Goal: Transaction & Acquisition: Purchase product/service

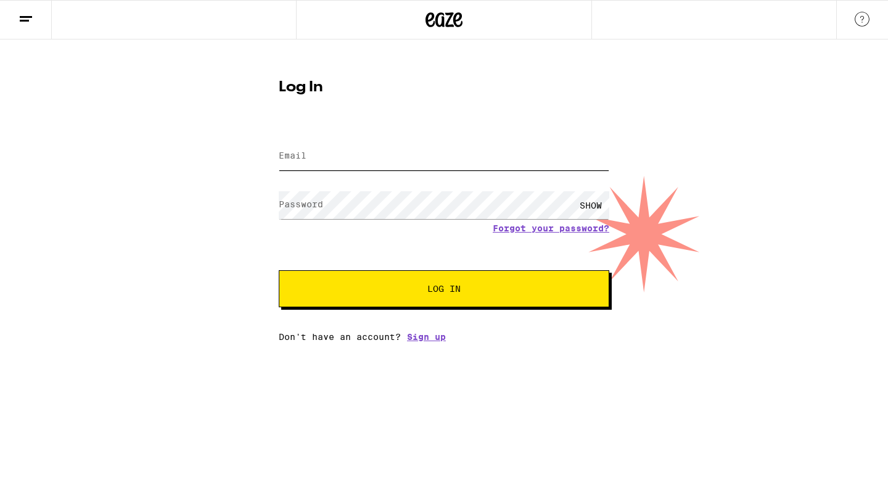
type input "[PERSON_NAME][EMAIL_ADDRESS][DOMAIN_NAME]"
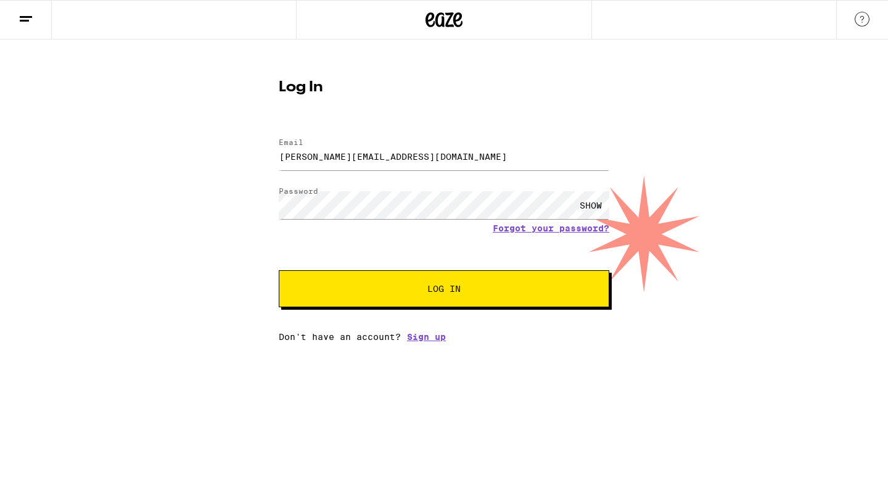
click at [436, 298] on button "Log In" at bounding box center [444, 288] width 331 height 37
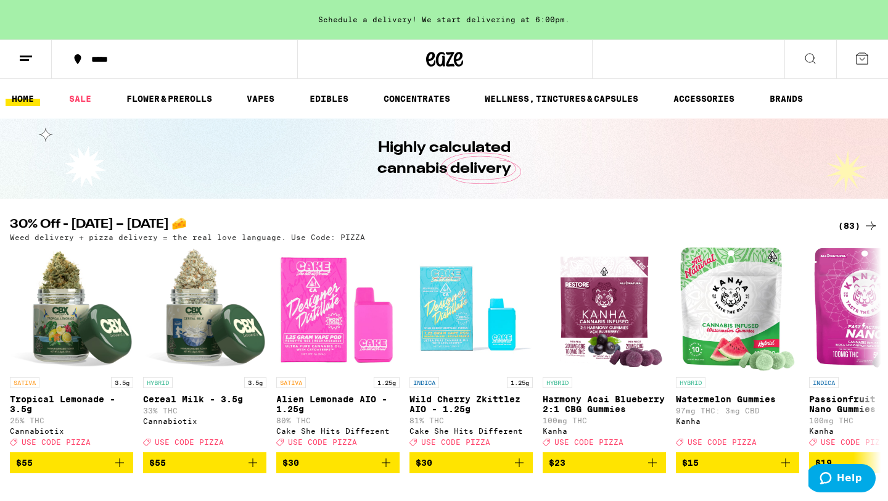
click at [21, 59] on icon at bounding box center [26, 58] width 15 height 15
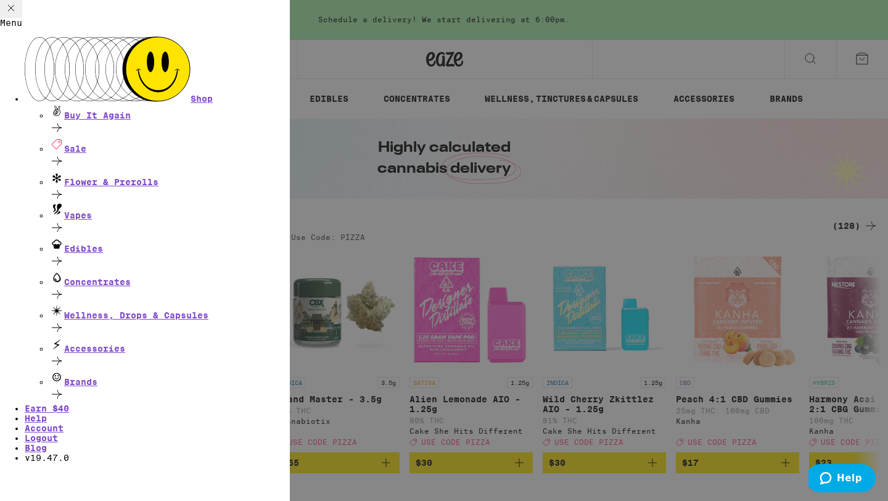
click at [434, 174] on div "Menu Shop Buy It Again Sale Flower & Prerolls Vapes Edibles Concentrates Wellne…" at bounding box center [444, 250] width 888 height 501
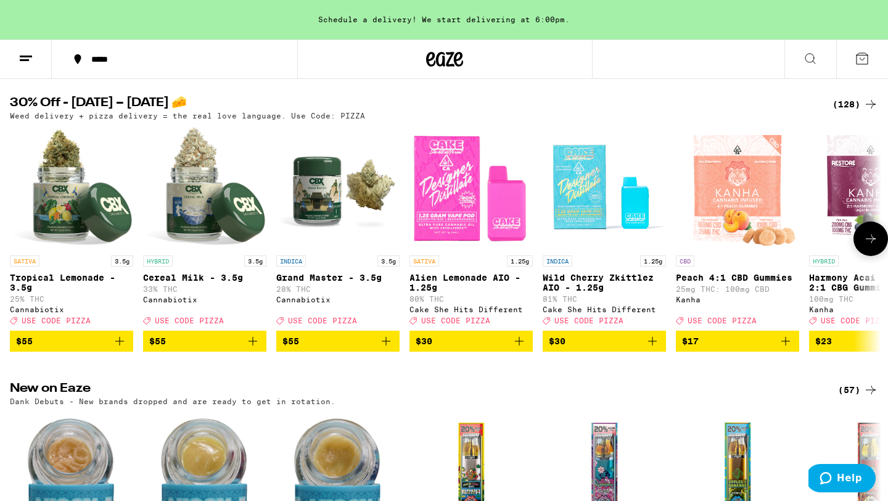
scroll to position [127, 0]
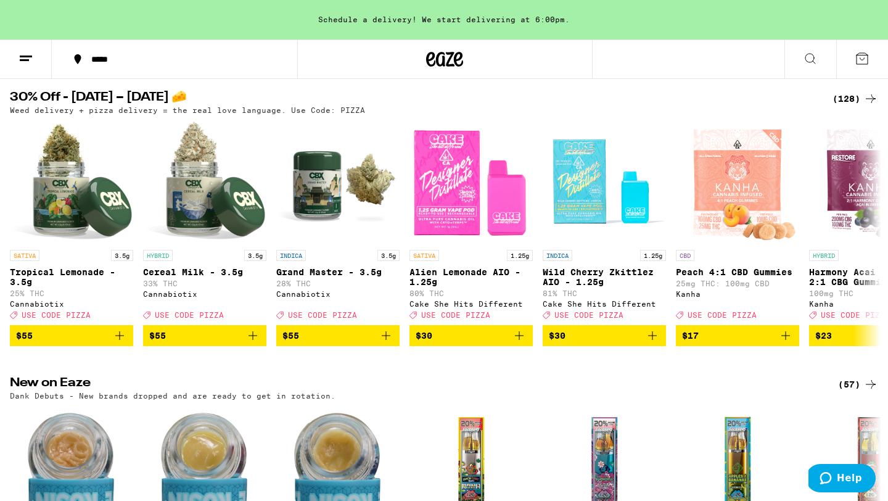
click at [850, 95] on div "(128)" at bounding box center [856, 98] width 46 height 15
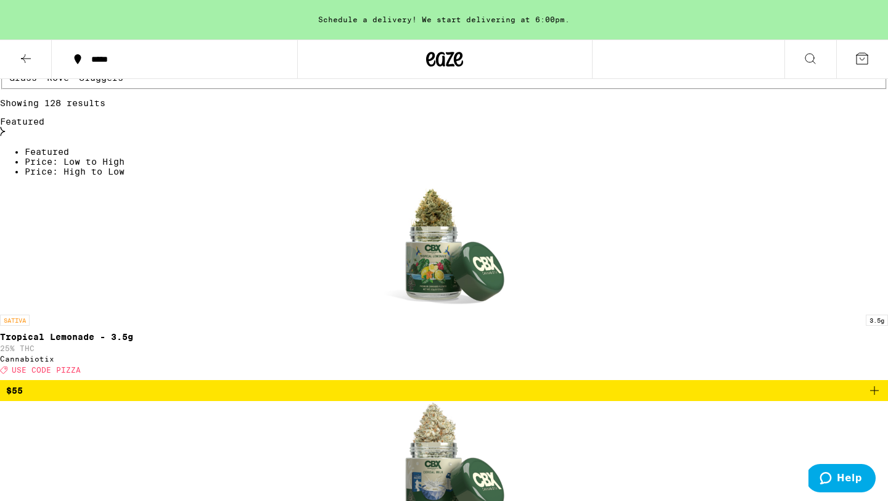
scroll to position [278, 0]
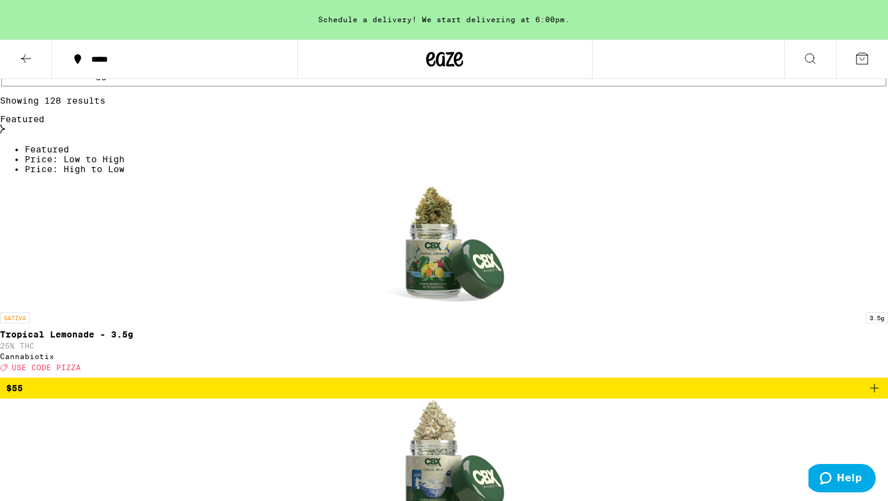
checkbox input "true"
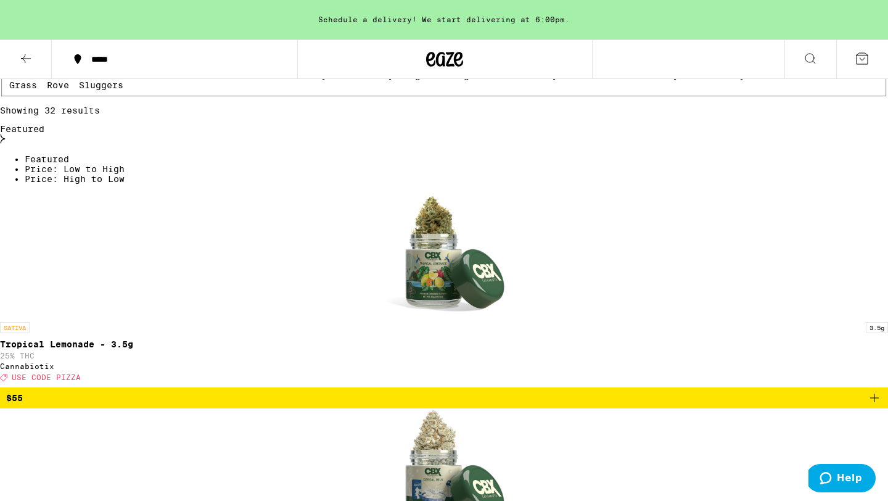
checkbox input "true"
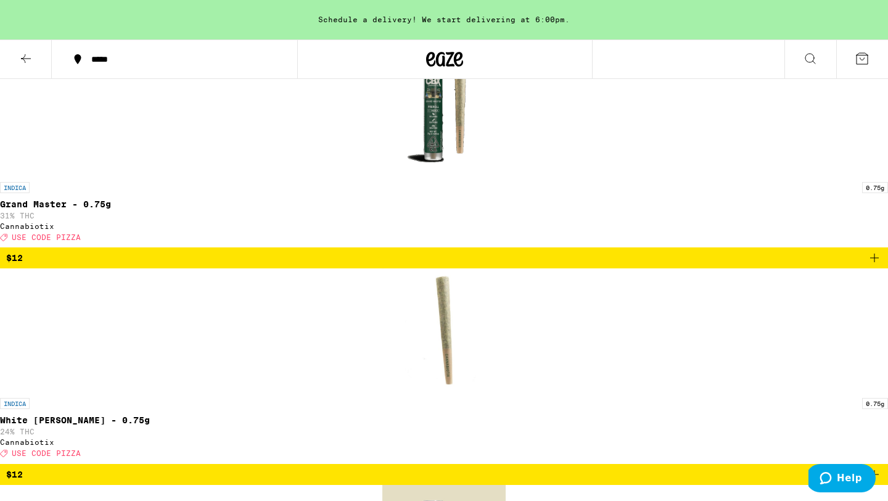
scroll to position [1058, 0]
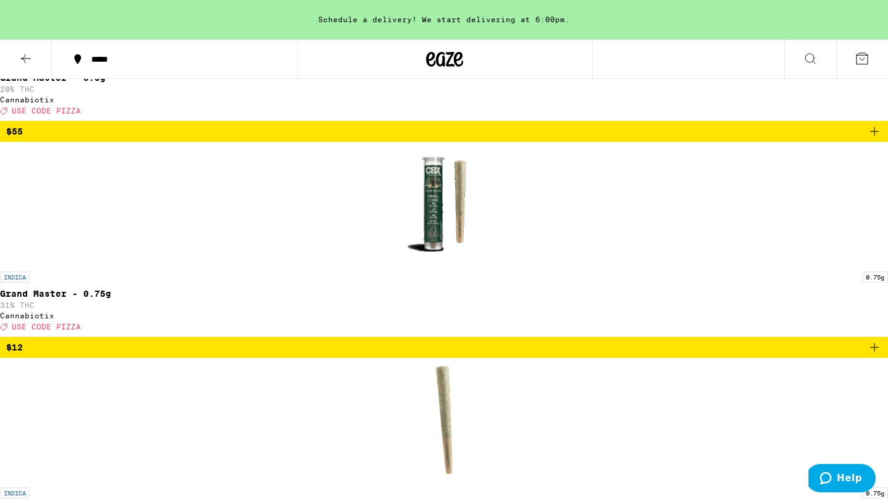
scroll to position [949, 0]
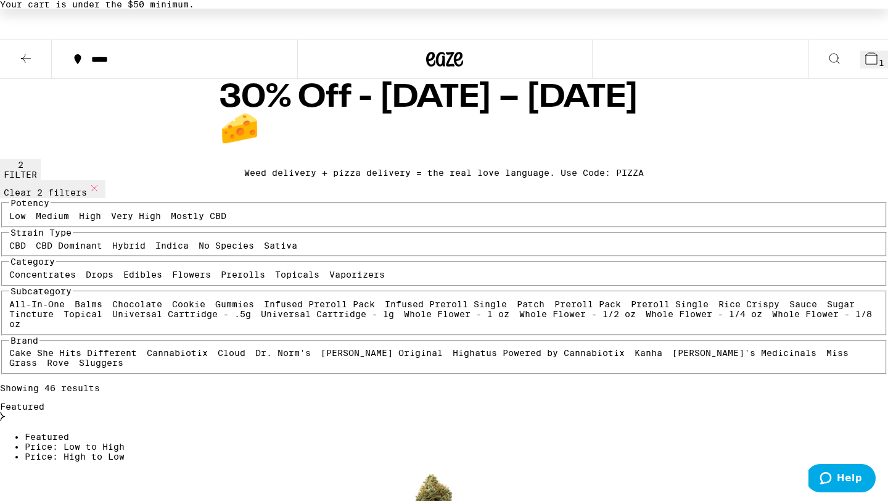
click at [871, 64] on button "1" at bounding box center [875, 60] width 28 height 18
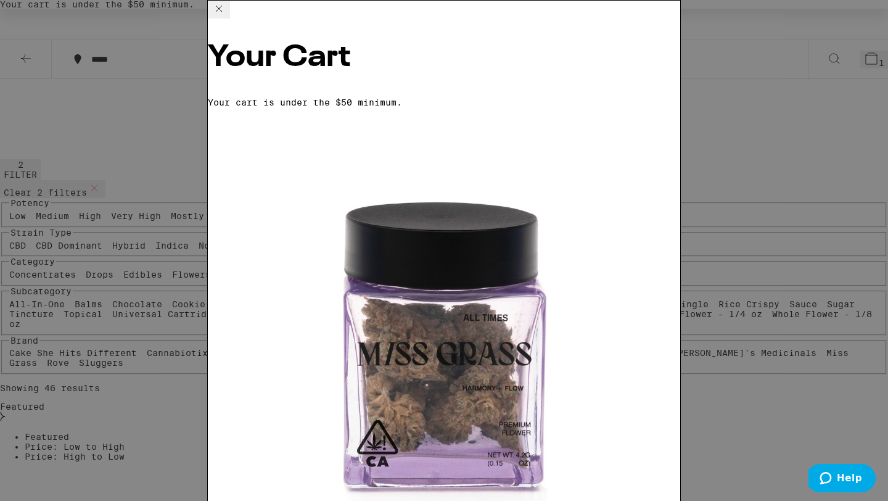
scroll to position [32, 0]
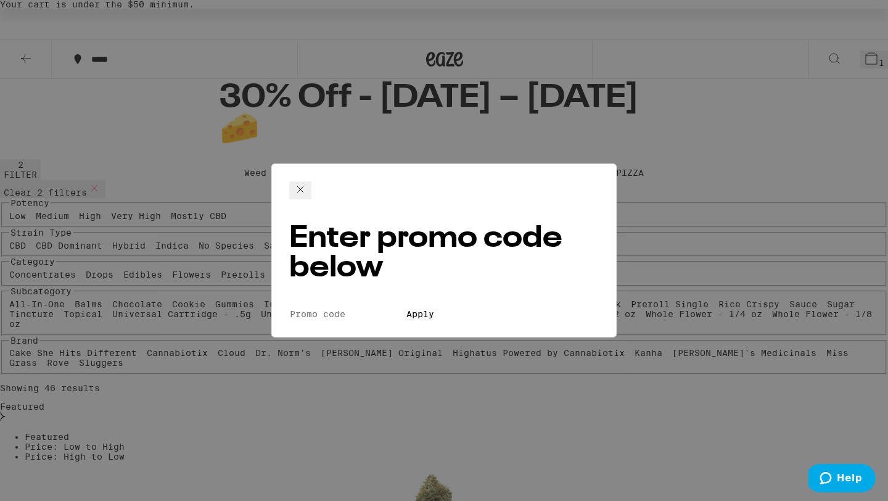
click at [397, 308] on input "Promo Code" at bounding box center [346, 313] width 114 height 11
type input "pizza"
click at [403, 308] on button "Apply" at bounding box center [420, 313] width 35 height 11
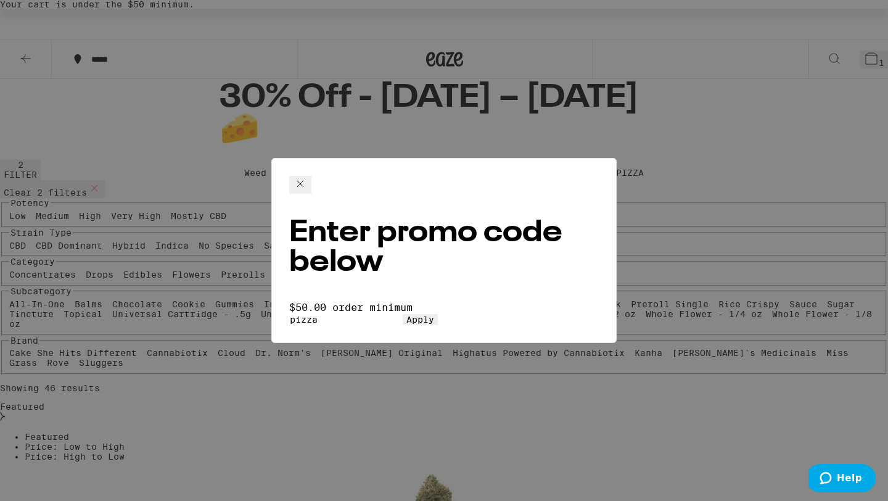
click at [308, 179] on icon at bounding box center [300, 183] width 15 height 15
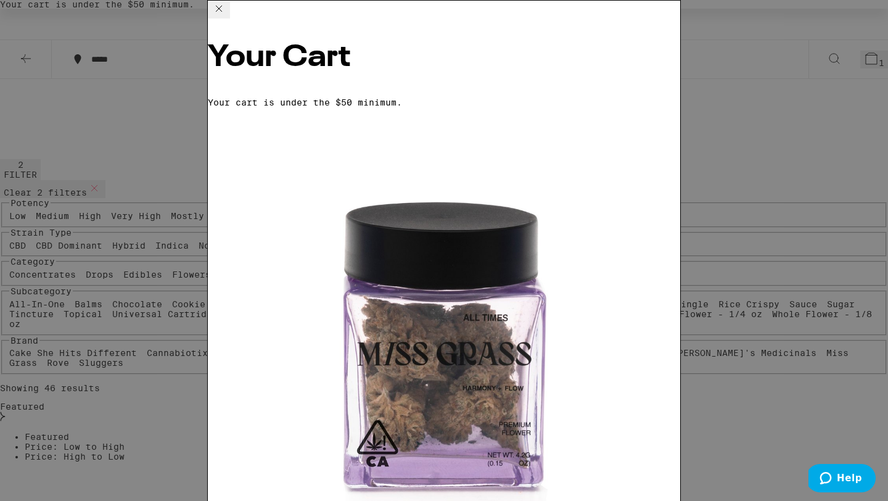
scroll to position [32, 0]
click at [226, 16] on icon at bounding box center [219, 8] width 15 height 15
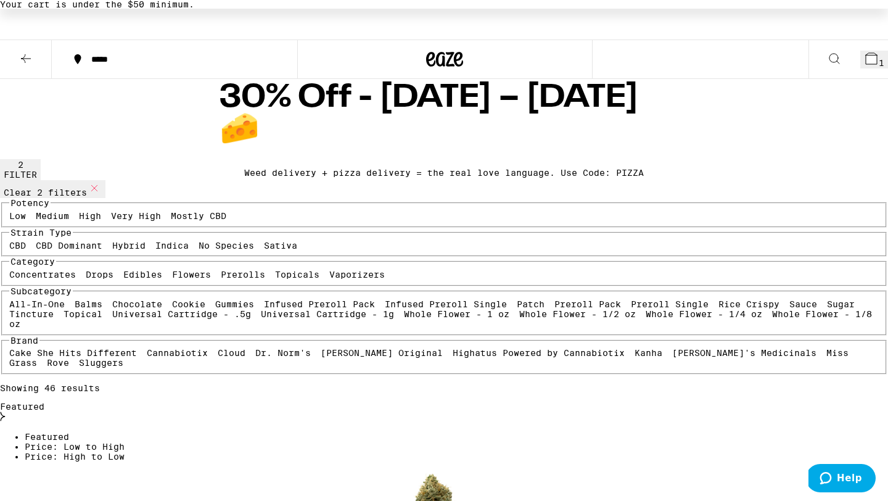
click at [440, 55] on icon at bounding box center [444, 59] width 37 height 22
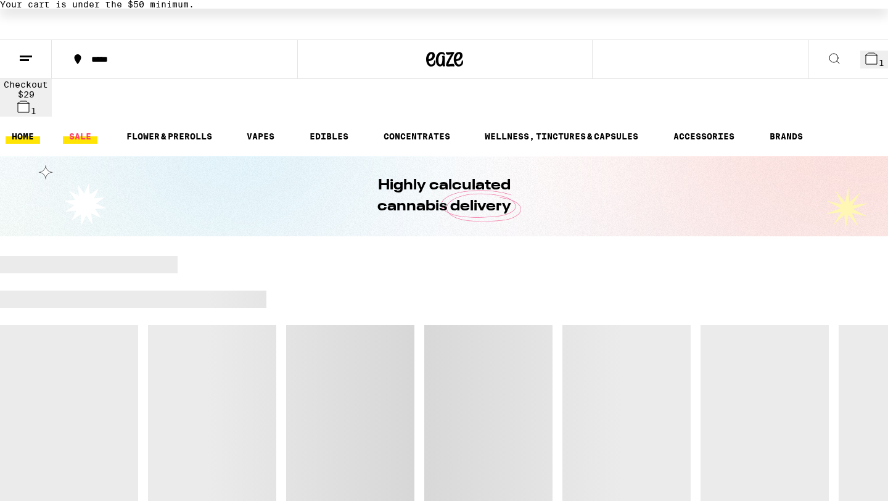
click at [196, 129] on link "FLOWER & PREROLLS" at bounding box center [169, 136] width 98 height 15
click at [76, 129] on link "SALE" at bounding box center [80, 136] width 35 height 15
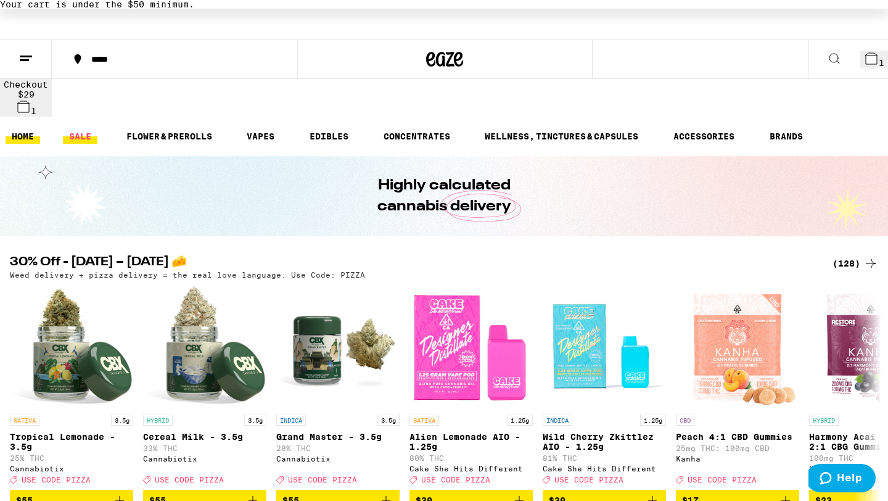
click at [83, 129] on link "SALE" at bounding box center [80, 136] width 35 height 15
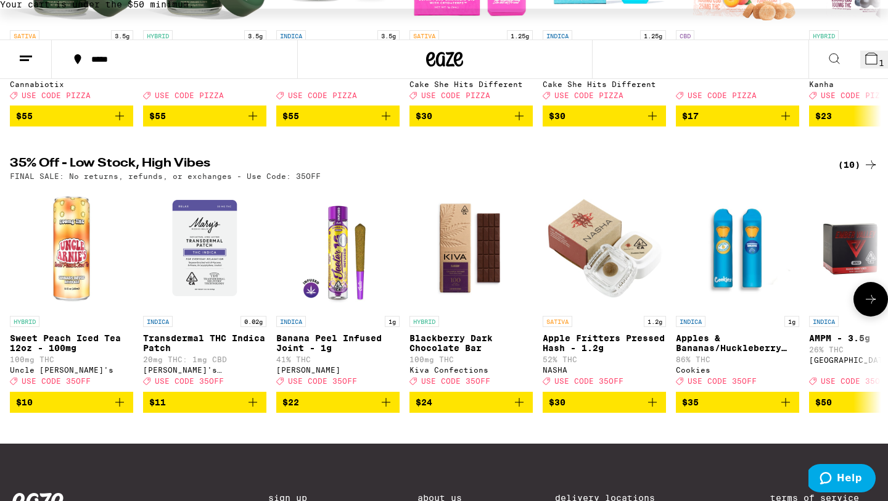
scroll to position [366, 0]
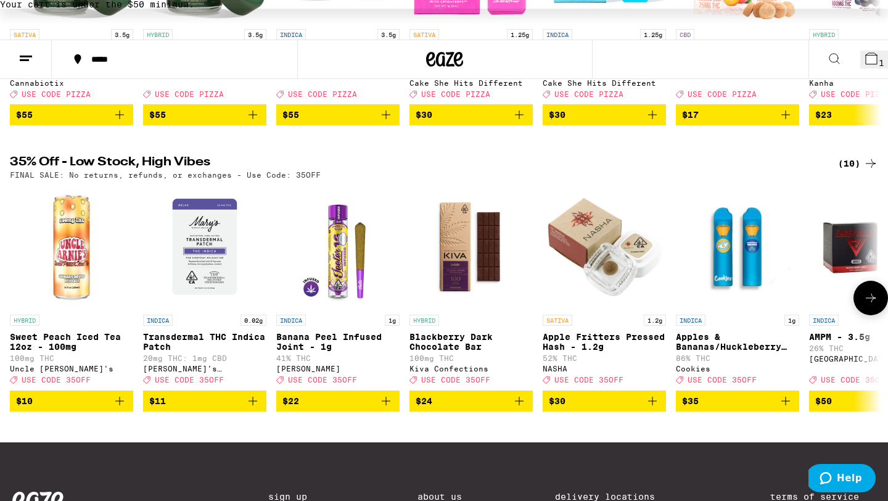
click at [879, 290] on button at bounding box center [871, 298] width 35 height 35
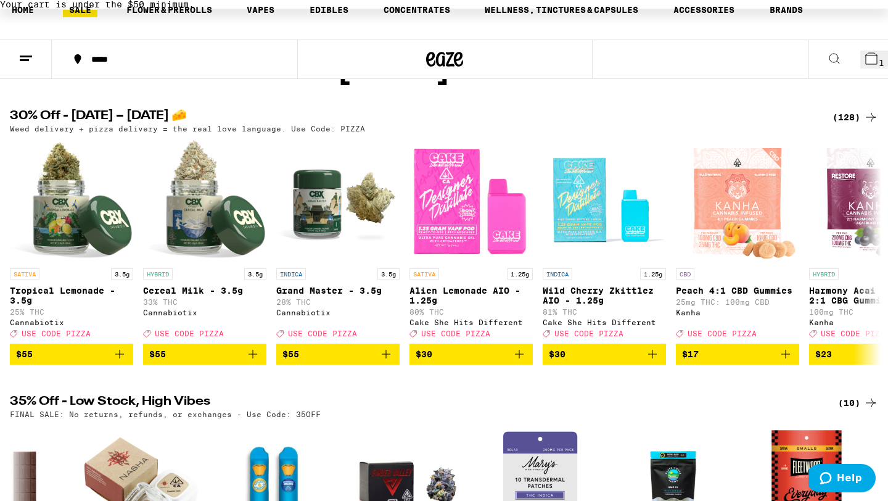
scroll to position [122, 0]
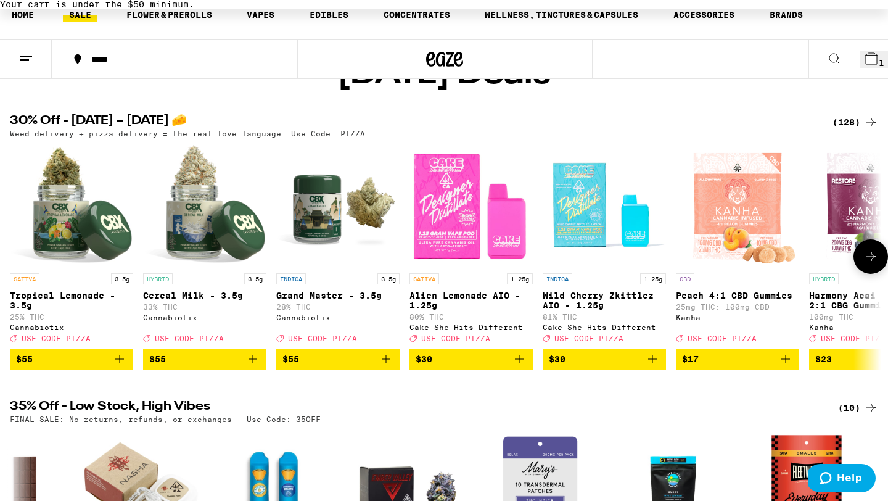
click at [455, 291] on p "Alien Lemonade AIO - 1.25g" at bounding box center [471, 301] width 123 height 20
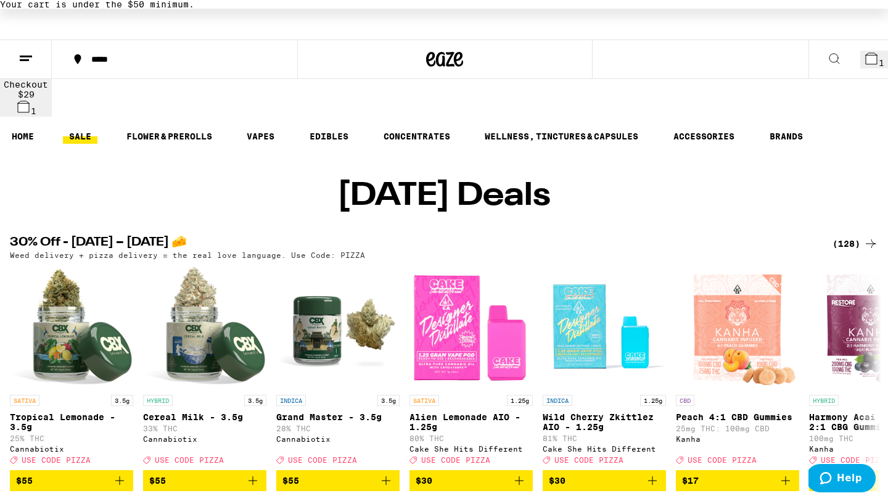
click at [580, 314] on img "Open page for Wild Cherry Zkittlez AIO - 1.25g from Cake She Hits Different" at bounding box center [604, 326] width 123 height 123
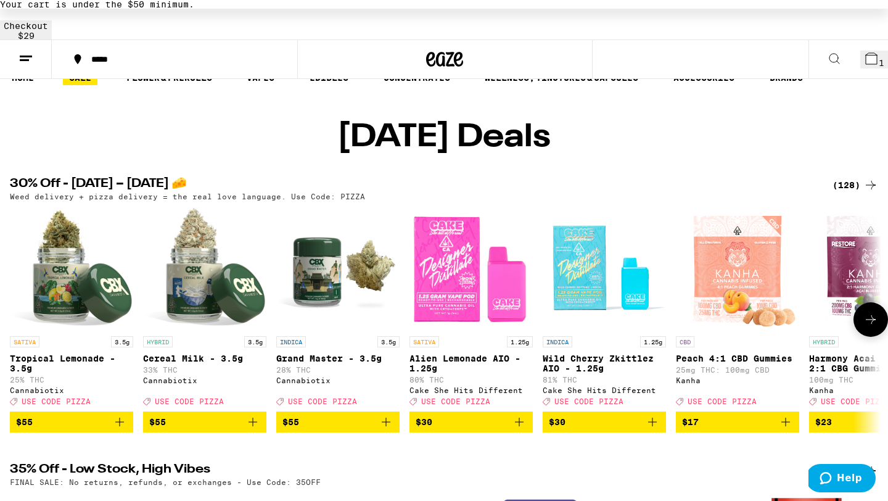
scroll to position [73, 0]
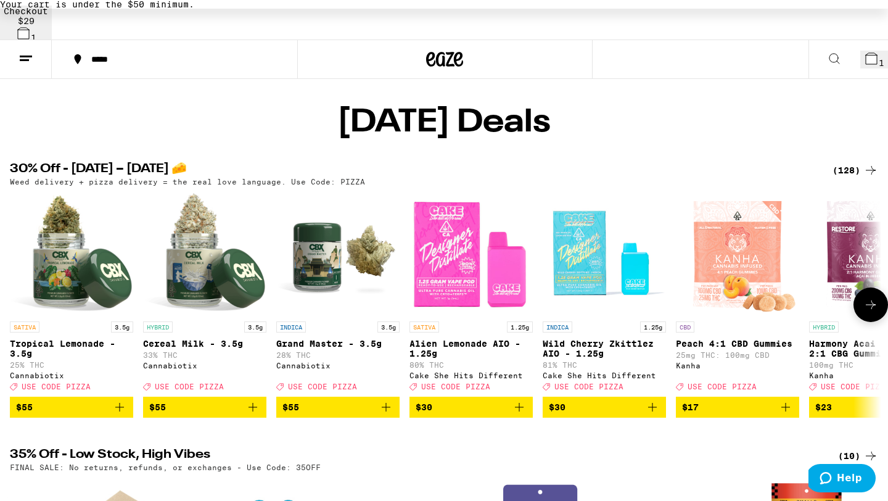
click at [656, 400] on icon "Add to bag" at bounding box center [652, 407] width 15 height 15
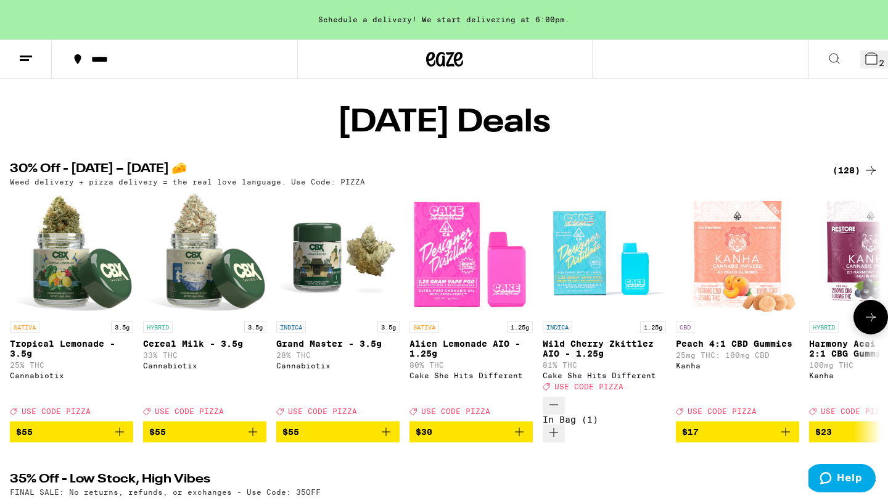
scroll to position [0, 0]
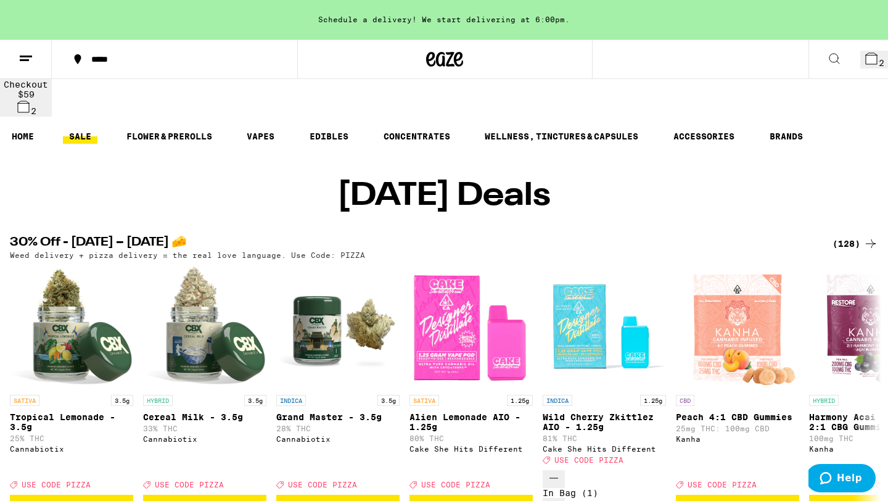
click at [871, 64] on button "2" at bounding box center [875, 60] width 28 height 18
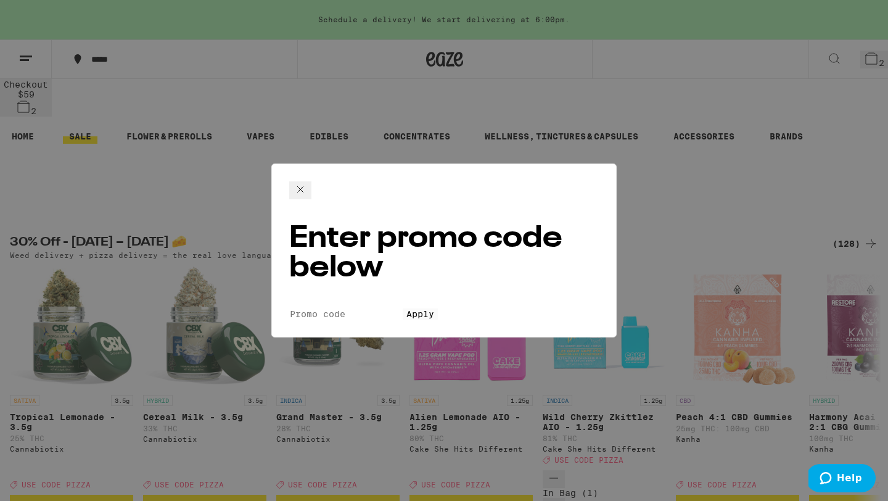
click at [389, 308] on input "Promo Code" at bounding box center [346, 313] width 114 height 11
type input "PIZZA"
click at [403, 308] on button "Apply" at bounding box center [420, 313] width 35 height 11
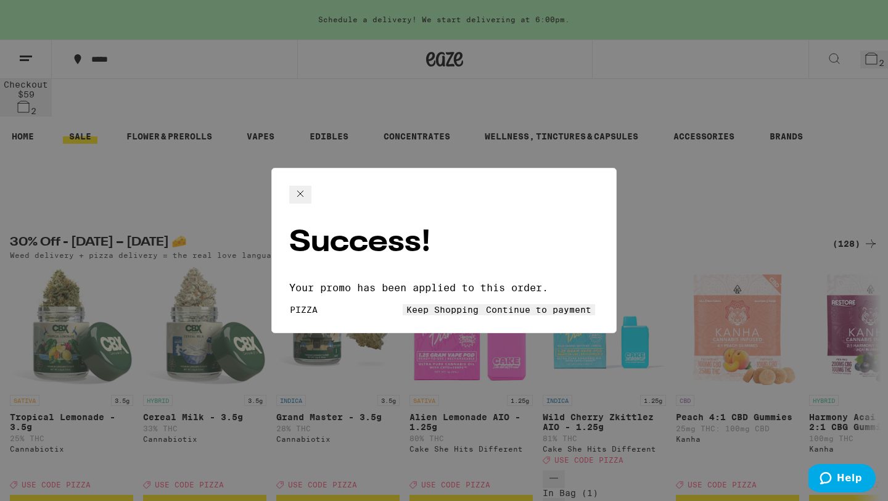
click at [514, 305] on span "Continue to payment" at bounding box center [539, 310] width 106 height 10
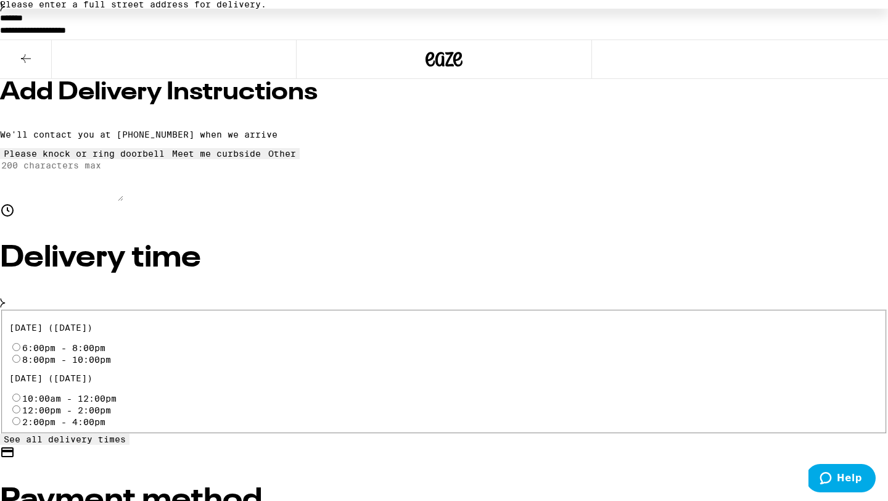
scroll to position [268, 0]
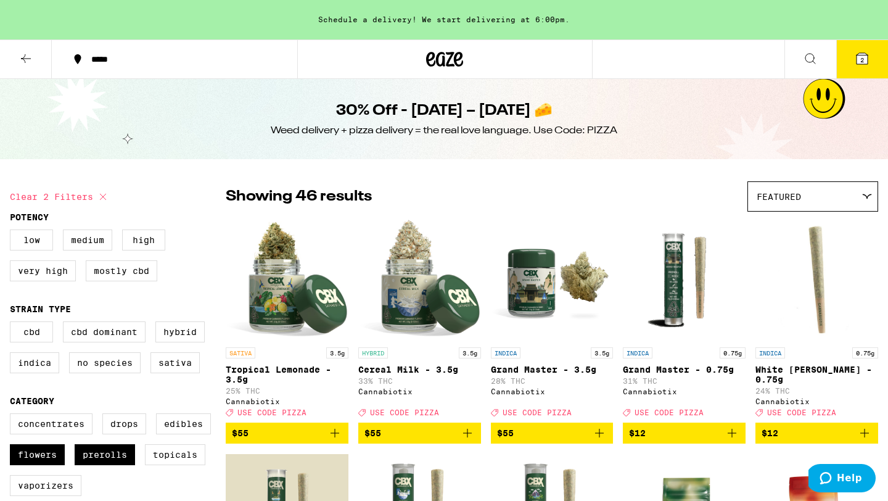
click at [505, 25] on div "Schedule a delivery! We start delivering at 6:00pm." at bounding box center [444, 19] width 888 height 39
click at [859, 69] on button "2" at bounding box center [863, 59] width 52 height 38
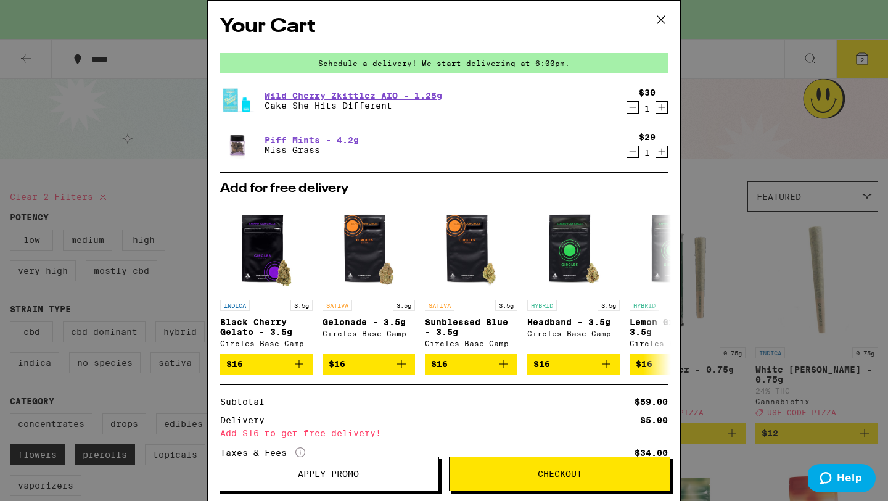
scroll to position [1, 0]
click at [627, 107] on icon "Decrement" at bounding box center [632, 106] width 11 height 15
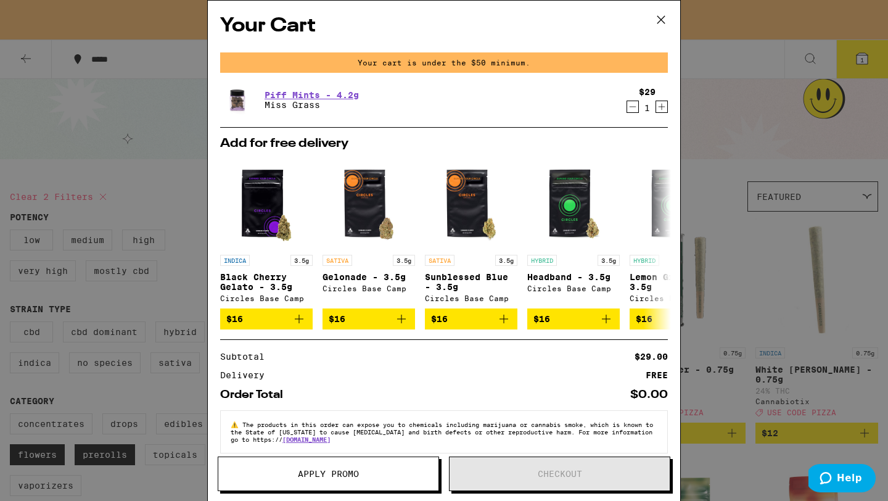
click at [653, 19] on icon at bounding box center [661, 19] width 19 height 19
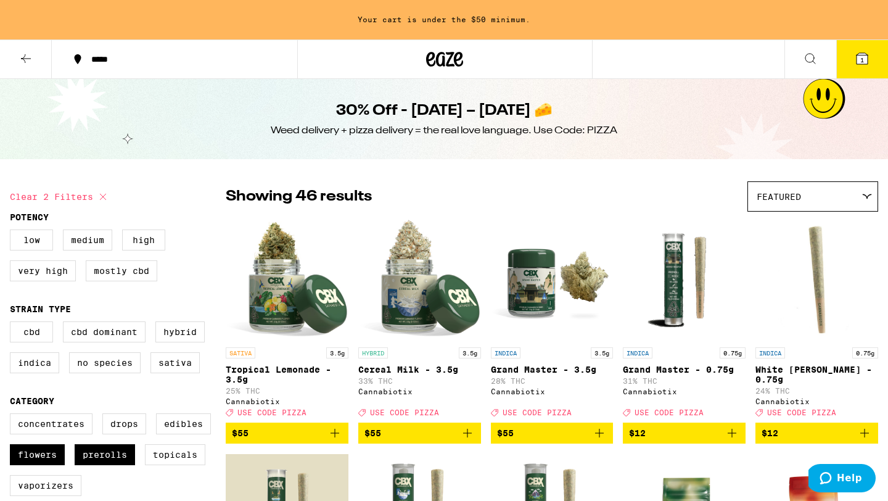
click at [32, 59] on icon at bounding box center [26, 58] width 15 height 15
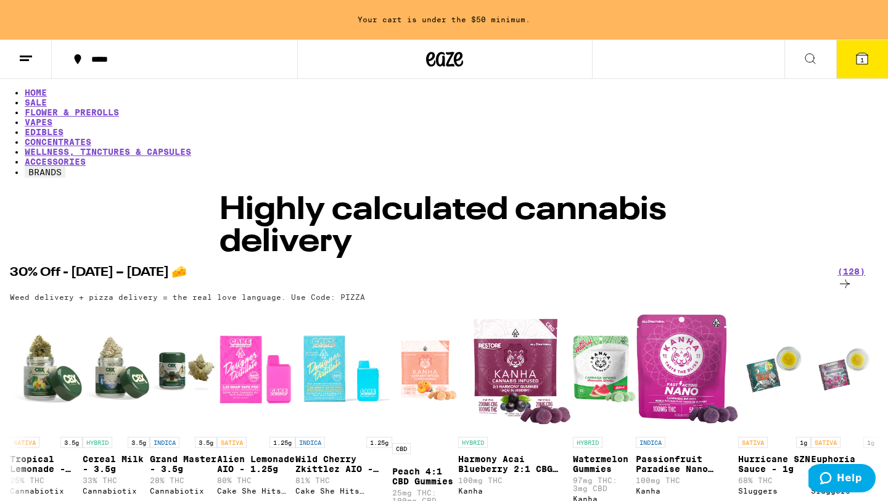
click at [119, 107] on link "FLOWER & PREROLLS" at bounding box center [72, 112] width 94 height 10
click at [47, 97] on link "SALE" at bounding box center [36, 102] width 22 height 10
click at [261, 70] on button "*****" at bounding box center [175, 59] width 246 height 37
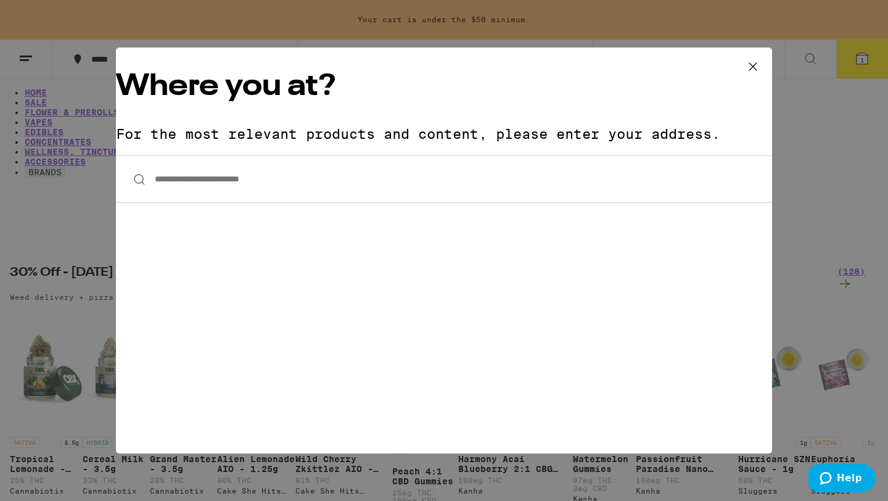
click at [84, 102] on div "**********" at bounding box center [444, 250] width 888 height 501
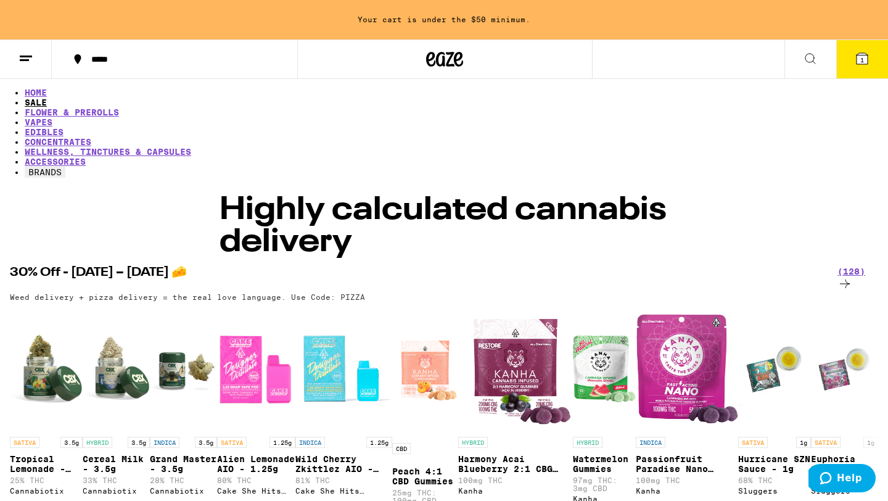
click at [47, 104] on link "SALE" at bounding box center [36, 102] width 22 height 10
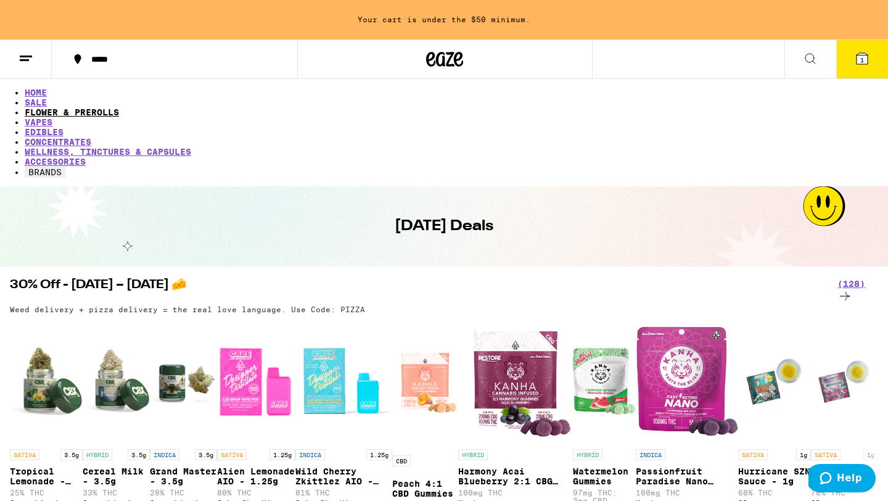
click at [119, 107] on link "FLOWER & PREROLLS" at bounding box center [72, 112] width 94 height 10
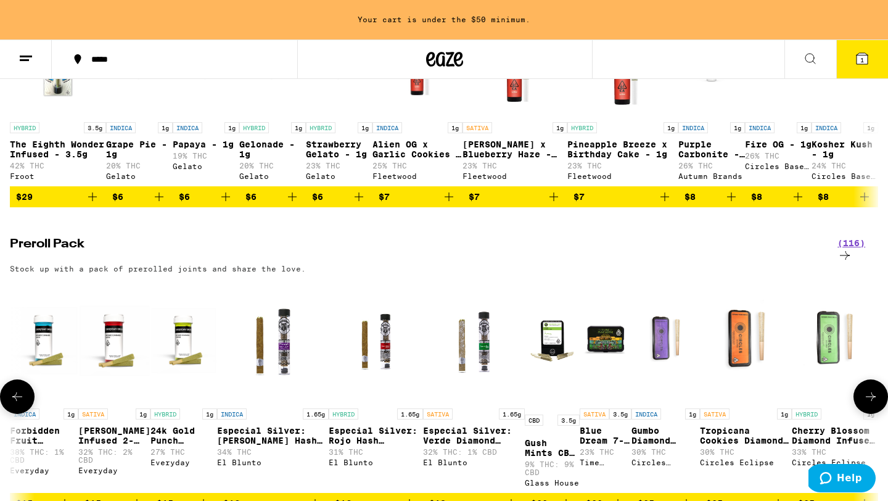
scroll to position [0, 184]
click at [516, 499] on icon "Add to bag" at bounding box center [511, 503] width 9 height 9
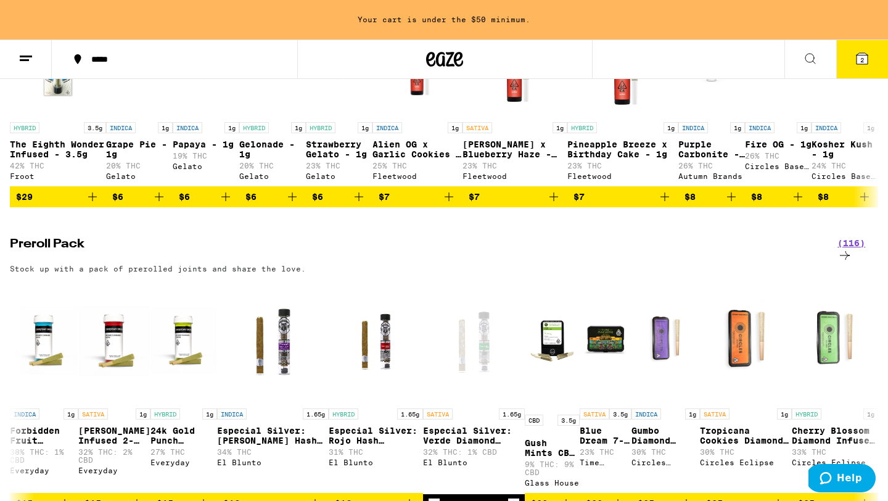
click at [864, 65] on icon at bounding box center [862, 58] width 15 height 15
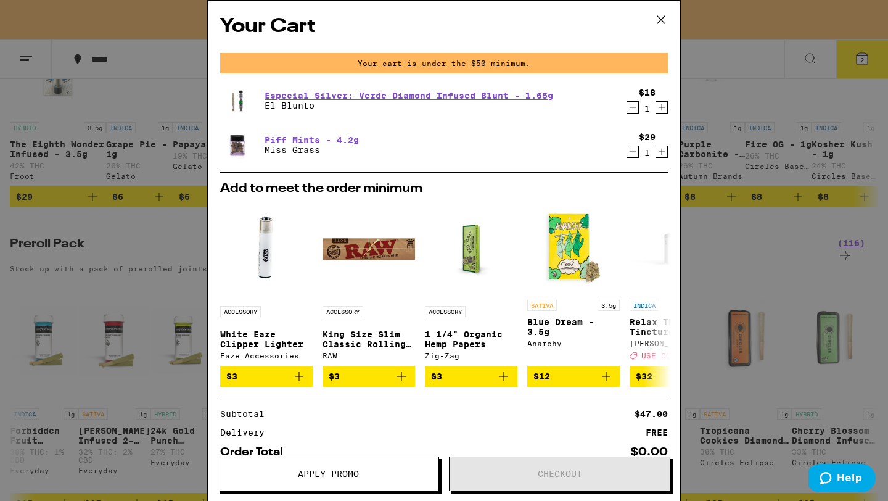
click at [668, 13] on icon at bounding box center [661, 19] width 19 height 19
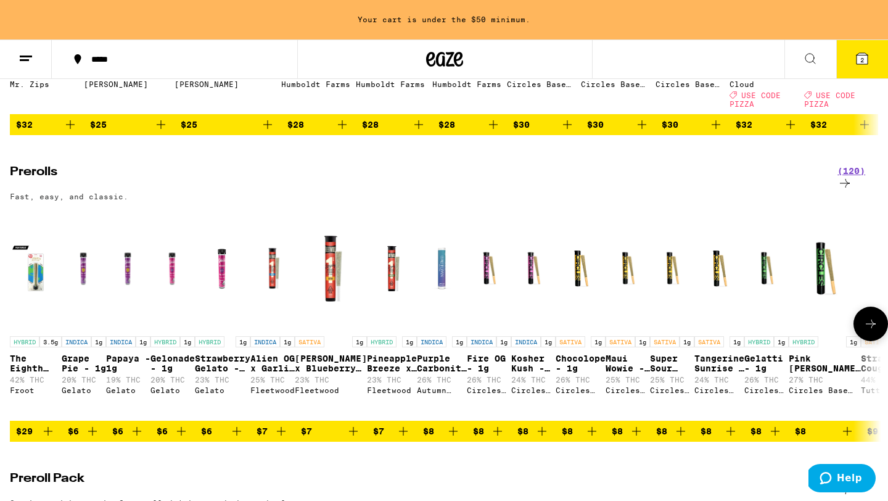
click at [144, 424] on icon "Add to bag" at bounding box center [137, 431] width 15 height 15
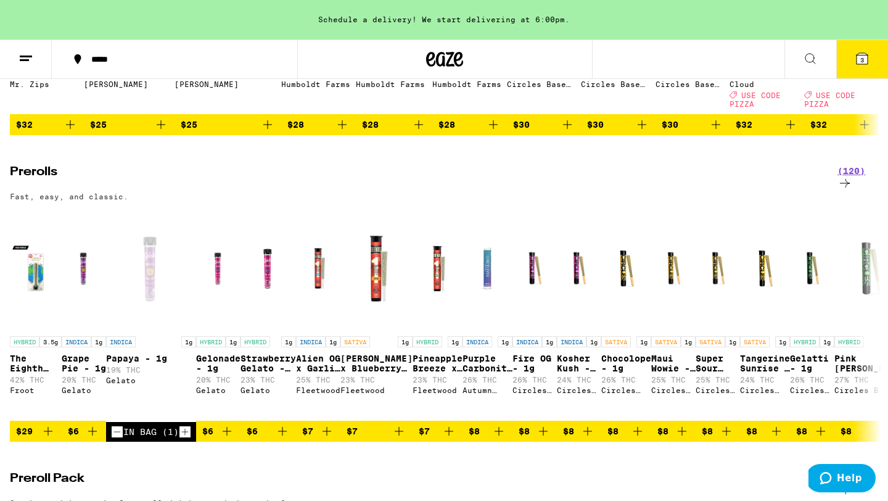
click at [861, 59] on span "3" at bounding box center [863, 59] width 4 height 7
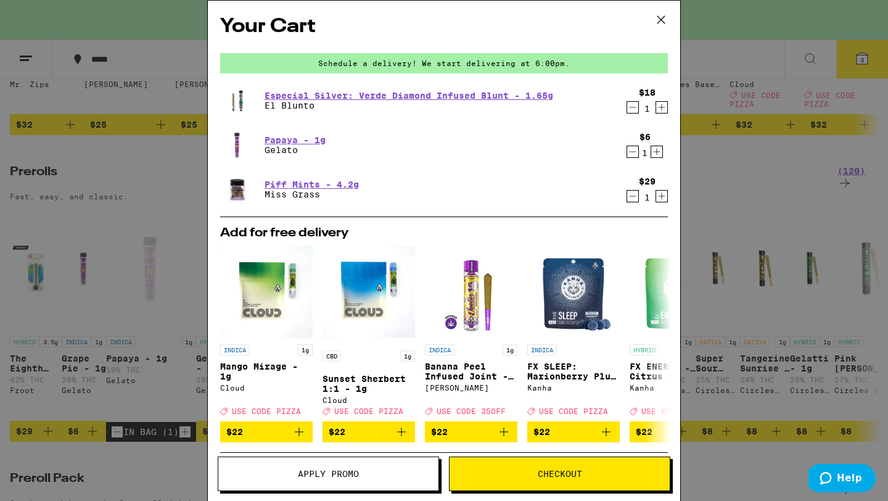
click at [343, 459] on button "Apply Promo" at bounding box center [328, 474] width 221 height 35
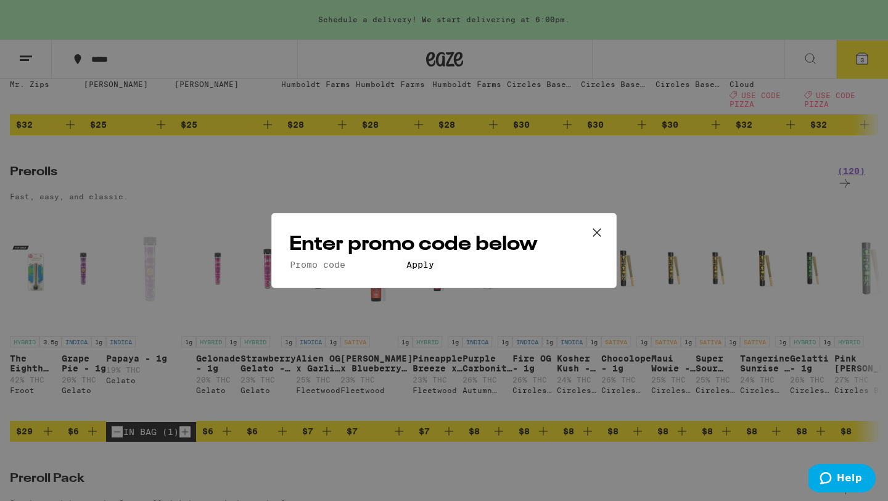
click at [505, 221] on div "Enter promo code below Promo Code Apply" at bounding box center [444, 250] width 346 height 75
click at [505, 226] on div "Enter promo code below Promo Code Apply" at bounding box center [444, 250] width 346 height 75
click at [403, 259] on input "Promo Code" at bounding box center [346, 264] width 114 height 11
type input "pizza"
click at [403, 259] on button "Apply" at bounding box center [420, 264] width 35 height 11
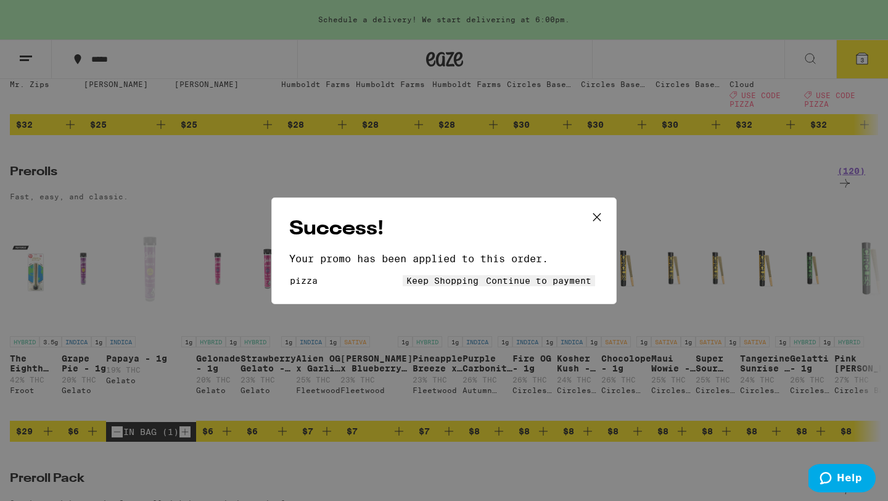
click at [514, 284] on span "Continue to payment" at bounding box center [539, 281] width 106 height 10
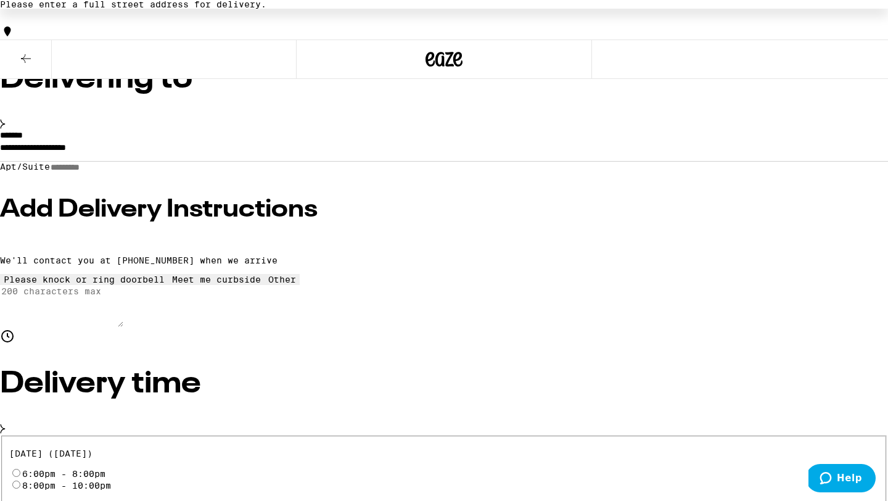
scroll to position [108, 0]
